Goal: Task Accomplishment & Management: Complete application form

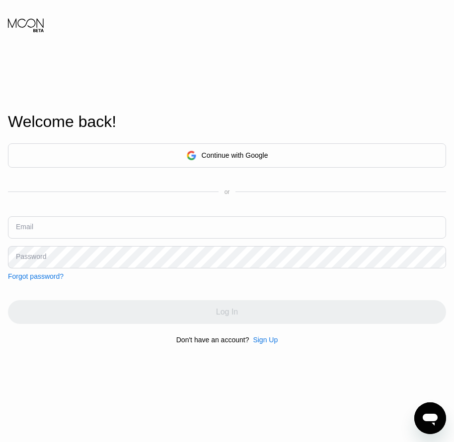
click at [268, 342] on div "Sign Up" at bounding box center [265, 340] width 25 height 8
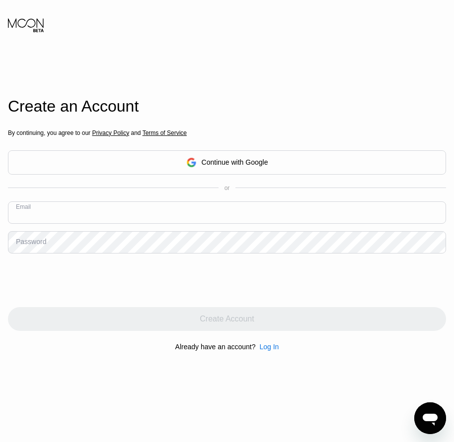
paste input "[EMAIL_ADDRESS][DOMAIN_NAME]"
type input "[EMAIL_ADDRESS][DOMAIN_NAME]"
drag, startPoint x: 40, startPoint y: 244, endPoint x: 30, endPoint y: 247, distance: 10.4
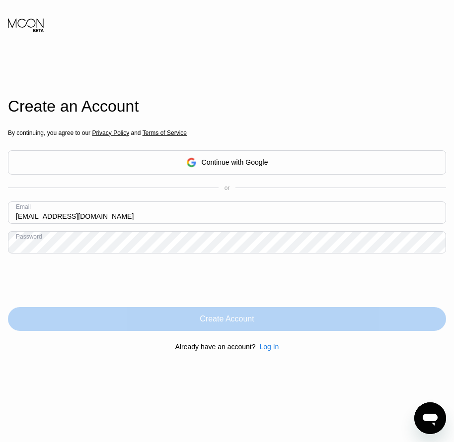
click at [221, 317] on div "Create Account" at bounding box center [226, 319] width 54 height 10
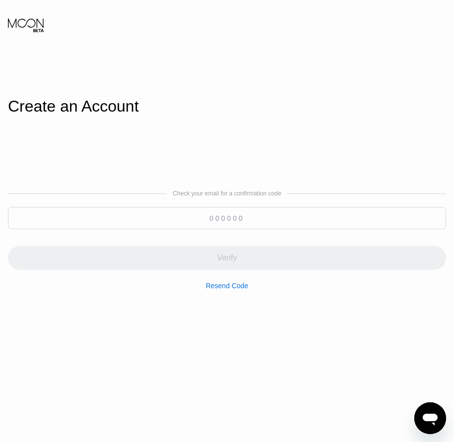
paste input "502944"
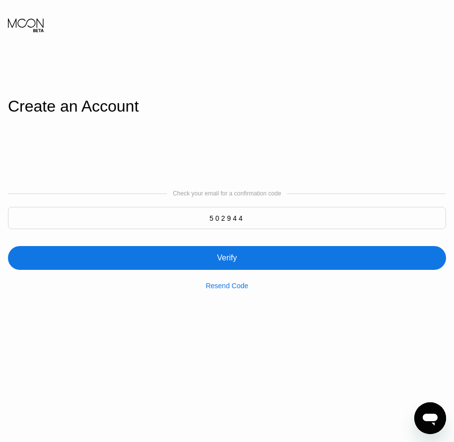
type input "502944"
click at [240, 259] on div "Verify" at bounding box center [227, 258] width 438 height 24
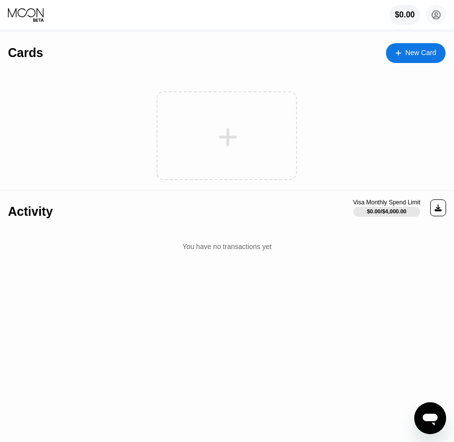
click at [414, 54] on div "New Card" at bounding box center [420, 53] width 31 height 8
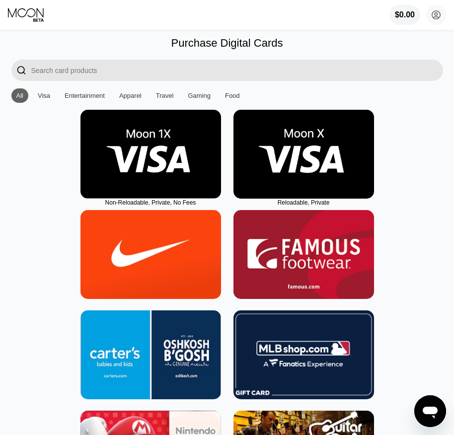
click at [309, 185] on img at bounding box center [303, 154] width 140 height 89
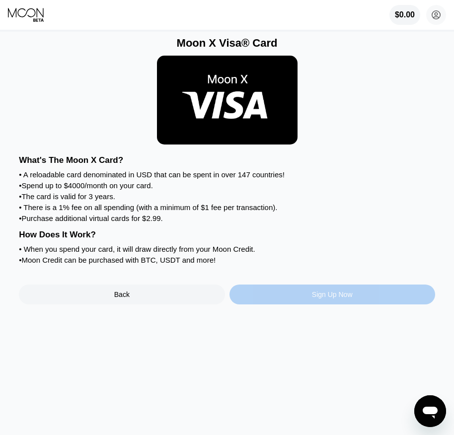
click at [330, 298] on div "Sign Up Now" at bounding box center [332, 294] width 41 height 8
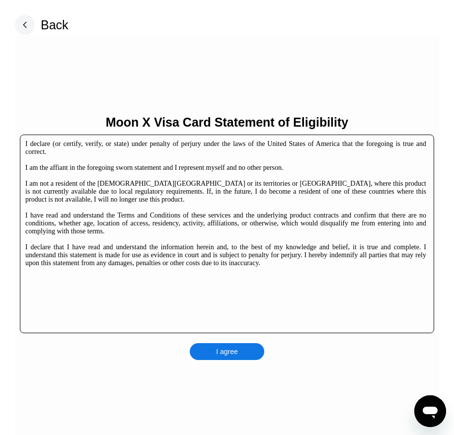
click at [235, 360] on div "I agree" at bounding box center [227, 351] width 74 height 17
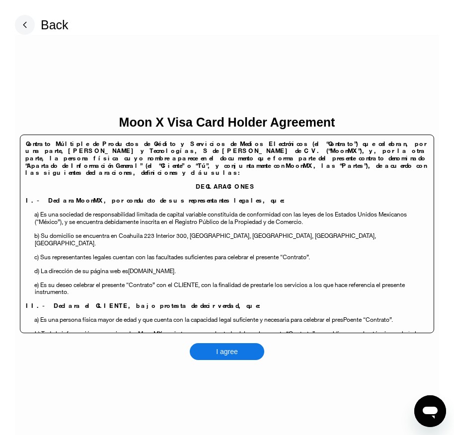
click at [235, 349] on div "I agree" at bounding box center [227, 351] width 22 height 9
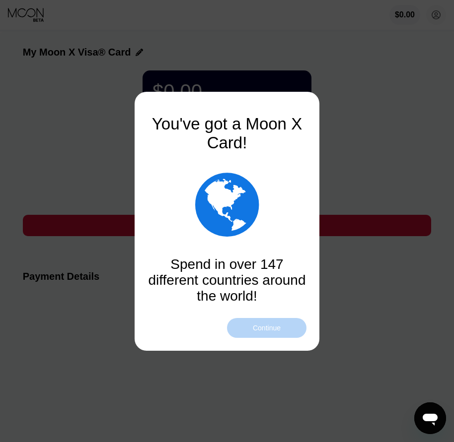
click at [279, 333] on div "Continue" at bounding box center [266, 328] width 79 height 20
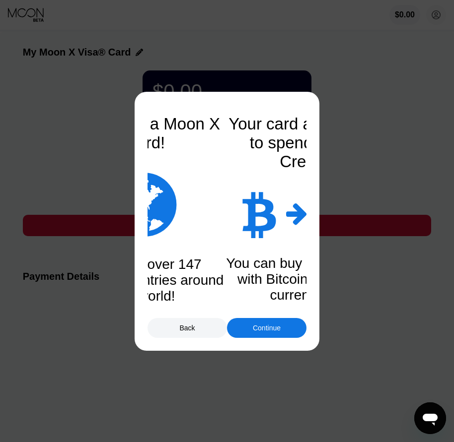
click at [279, 333] on div "Continue" at bounding box center [266, 328] width 79 height 20
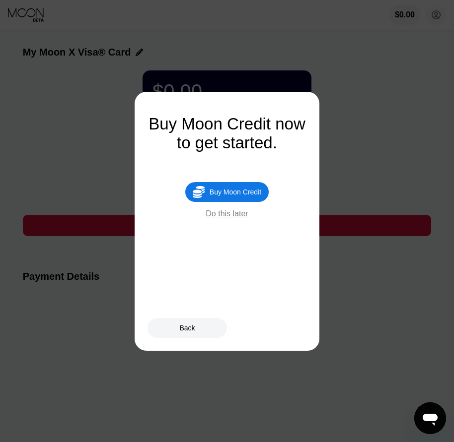
click at [225, 202] on div " Buy Moon Credit" at bounding box center [226, 192] width 83 height 20
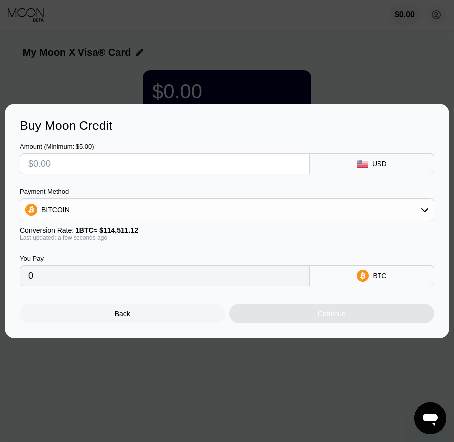
click at [163, 315] on div "Back" at bounding box center [122, 314] width 205 height 20
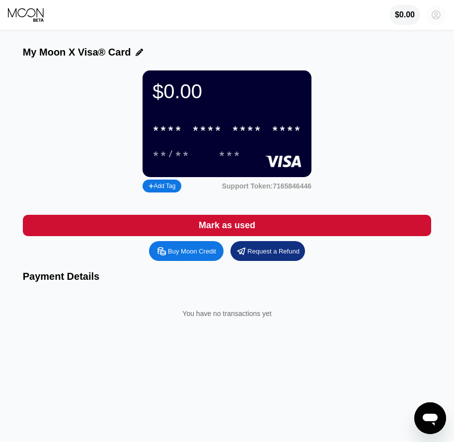
click at [439, 12] on circle at bounding box center [436, 15] width 20 height 20
